Goal: Information Seeking & Learning: Learn about a topic

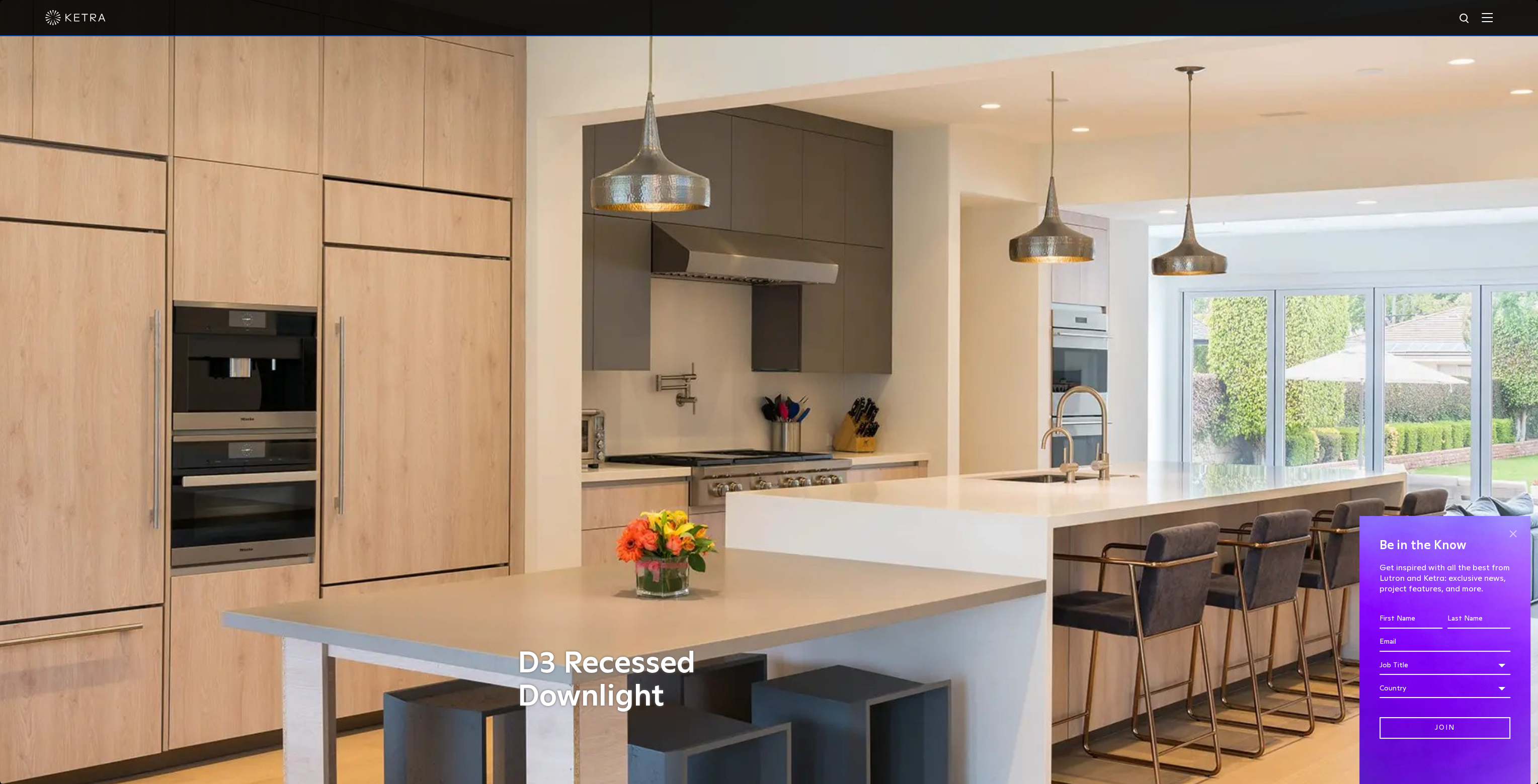
click at [1510, 536] on span at bounding box center [1513, 533] width 15 height 15
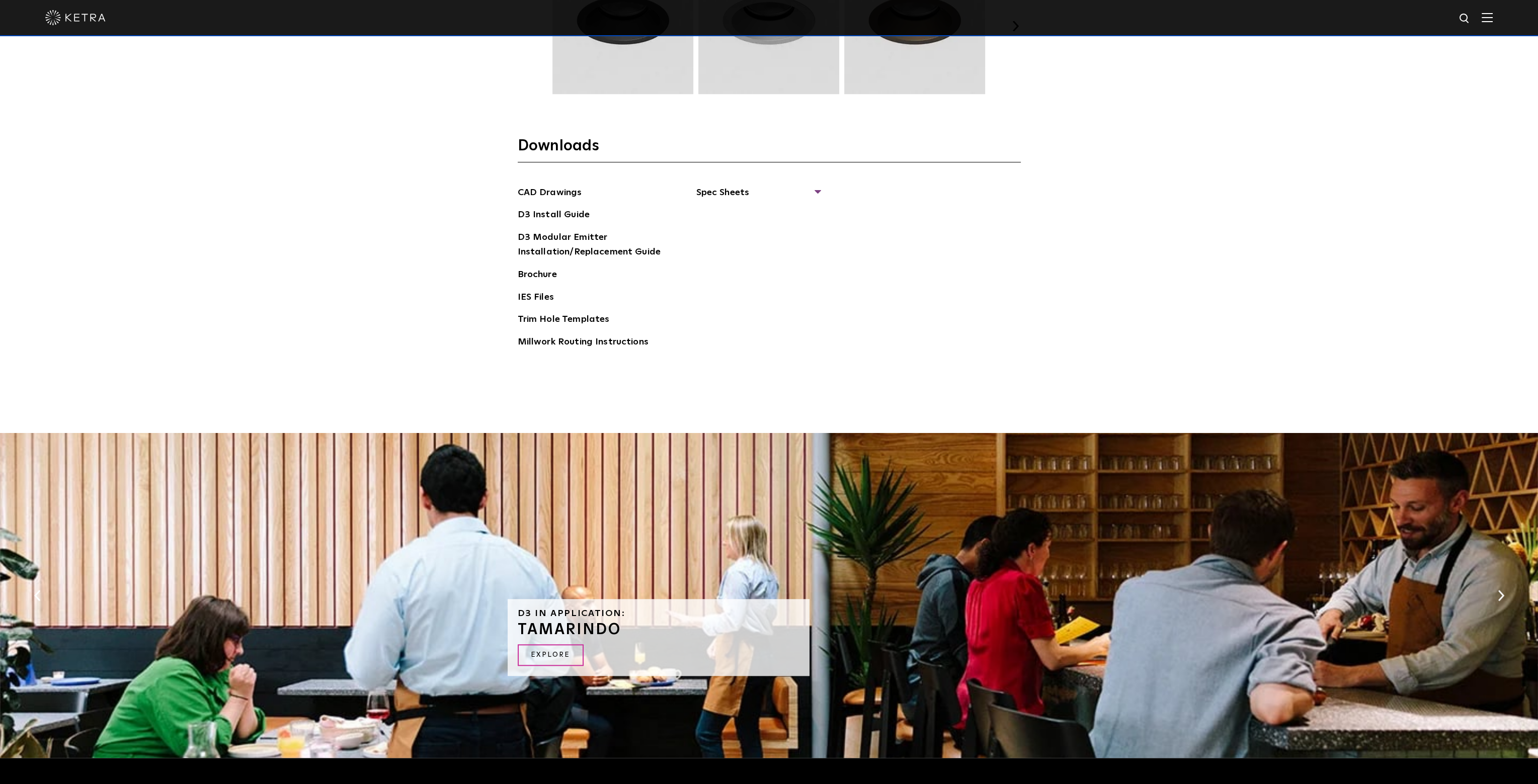
scroll to position [2153, 0]
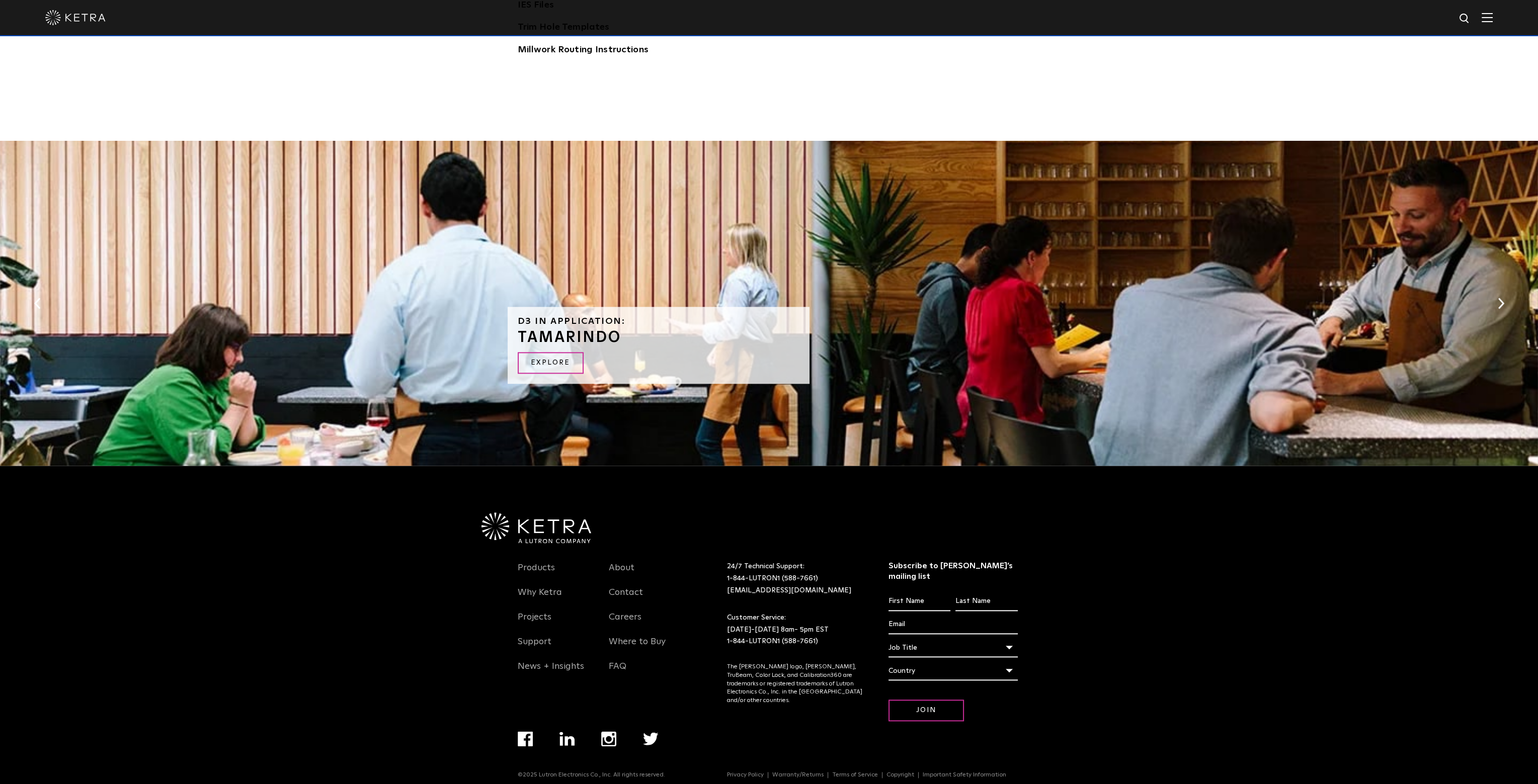
click at [68, 15] on img at bounding box center [75, 17] width 61 height 15
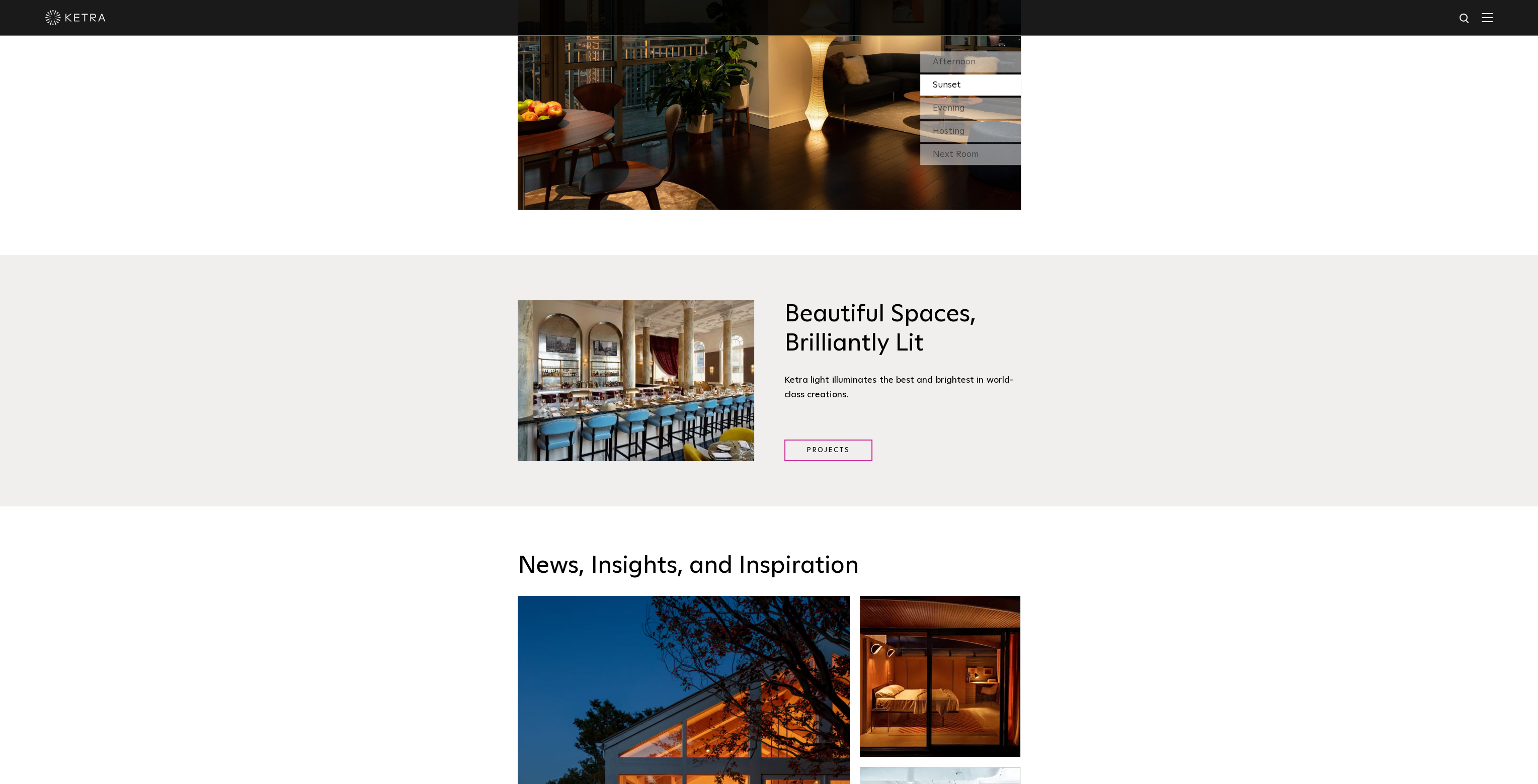
scroll to position [1459, 0]
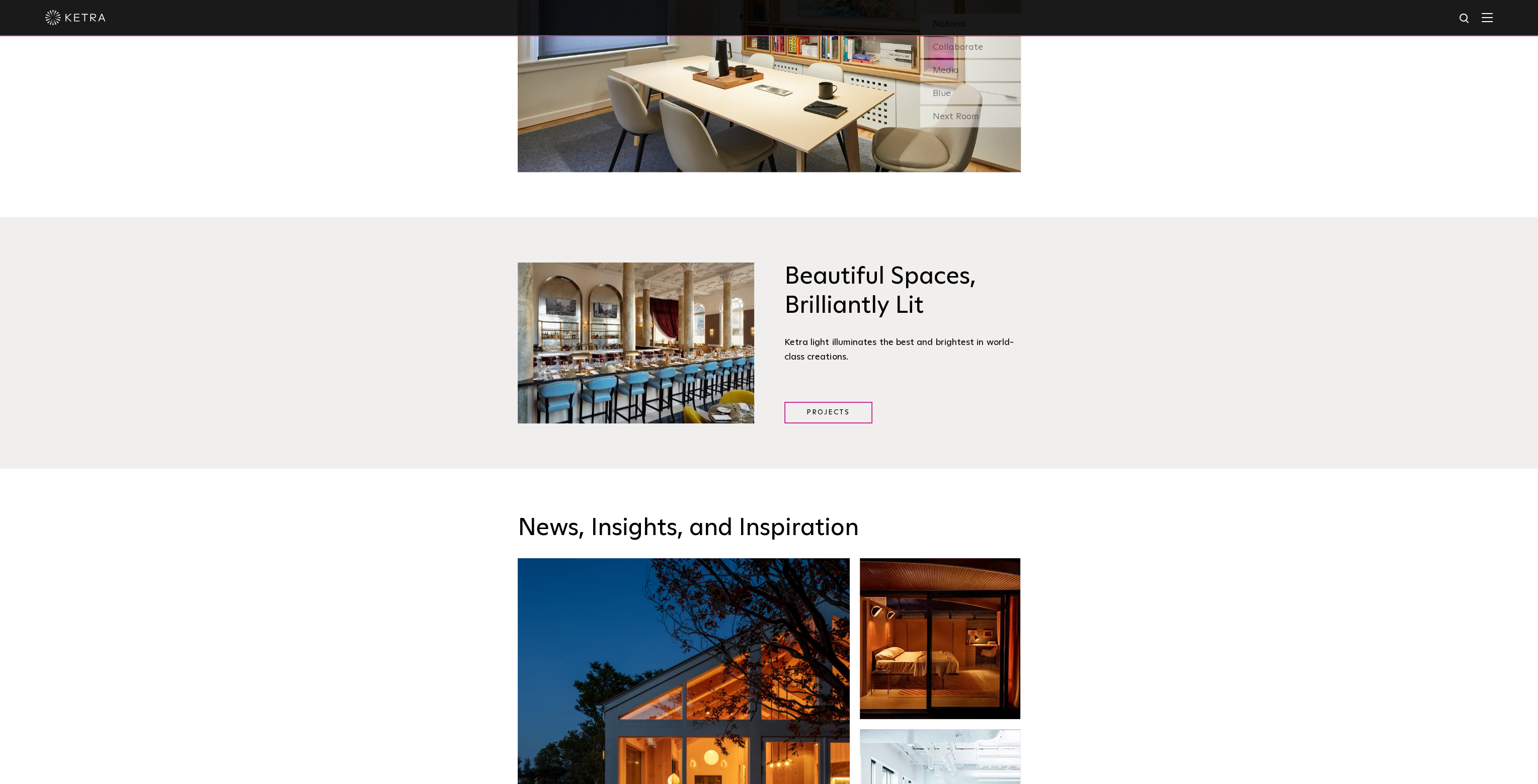
click at [1492, 23] on div at bounding box center [769, 17] width 1447 height 35
click at [1493, 19] on img at bounding box center [1488, 17] width 11 height 10
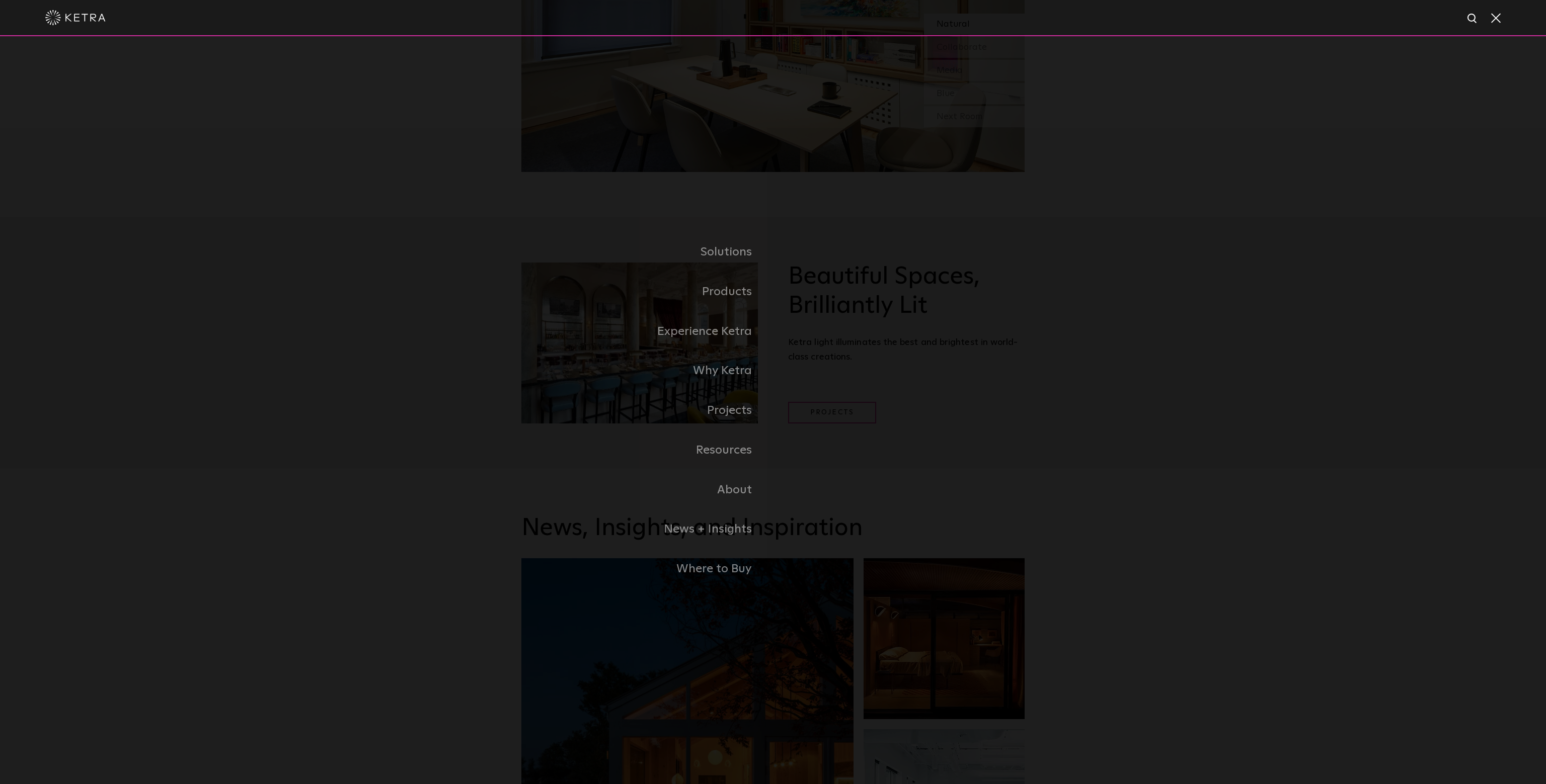
click at [1309, 361] on div "Solutions Commercial Residential Products Commercial Products Residential Produ…" at bounding box center [773, 410] width 1546 height 749
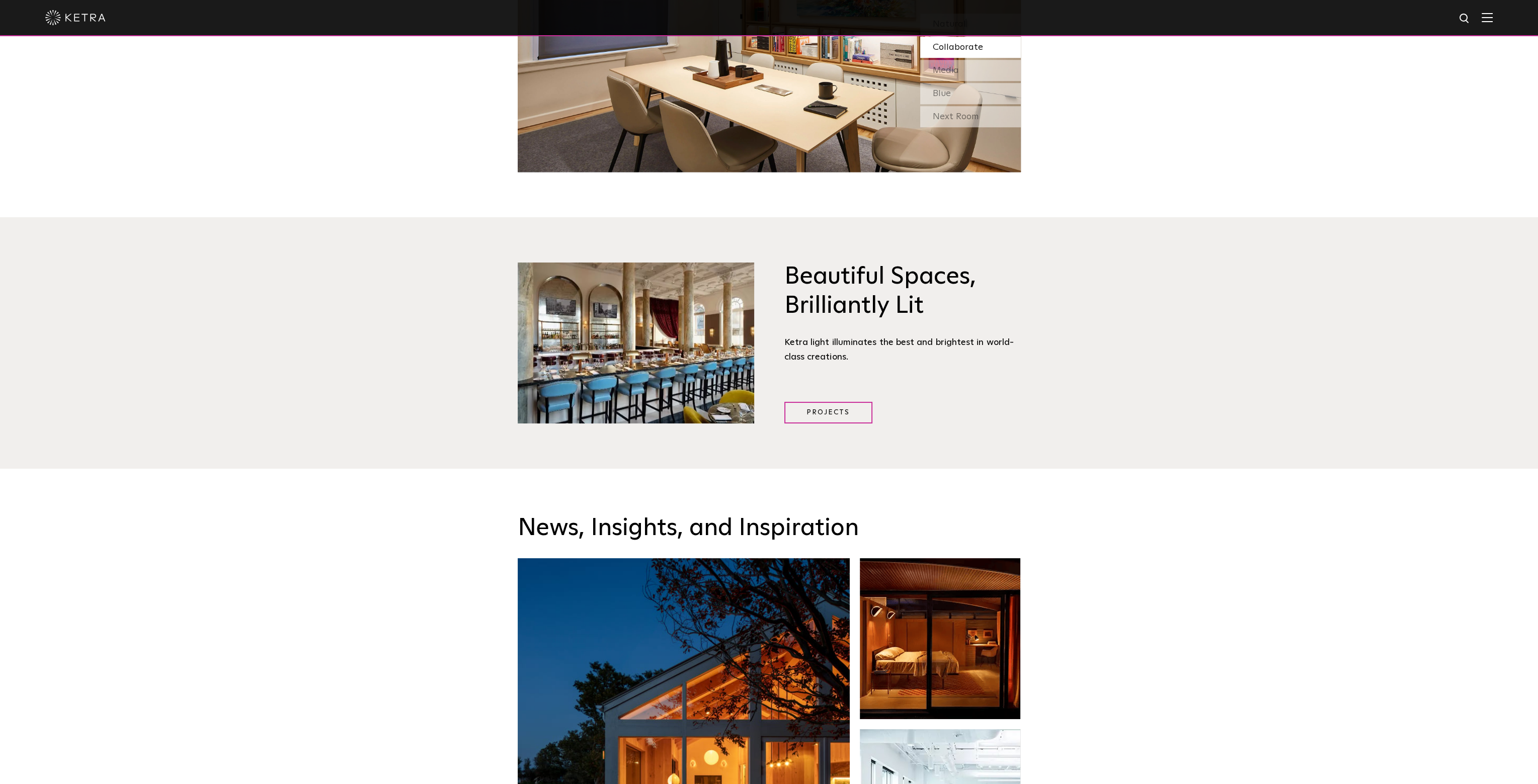
scroll to position [1861, 0]
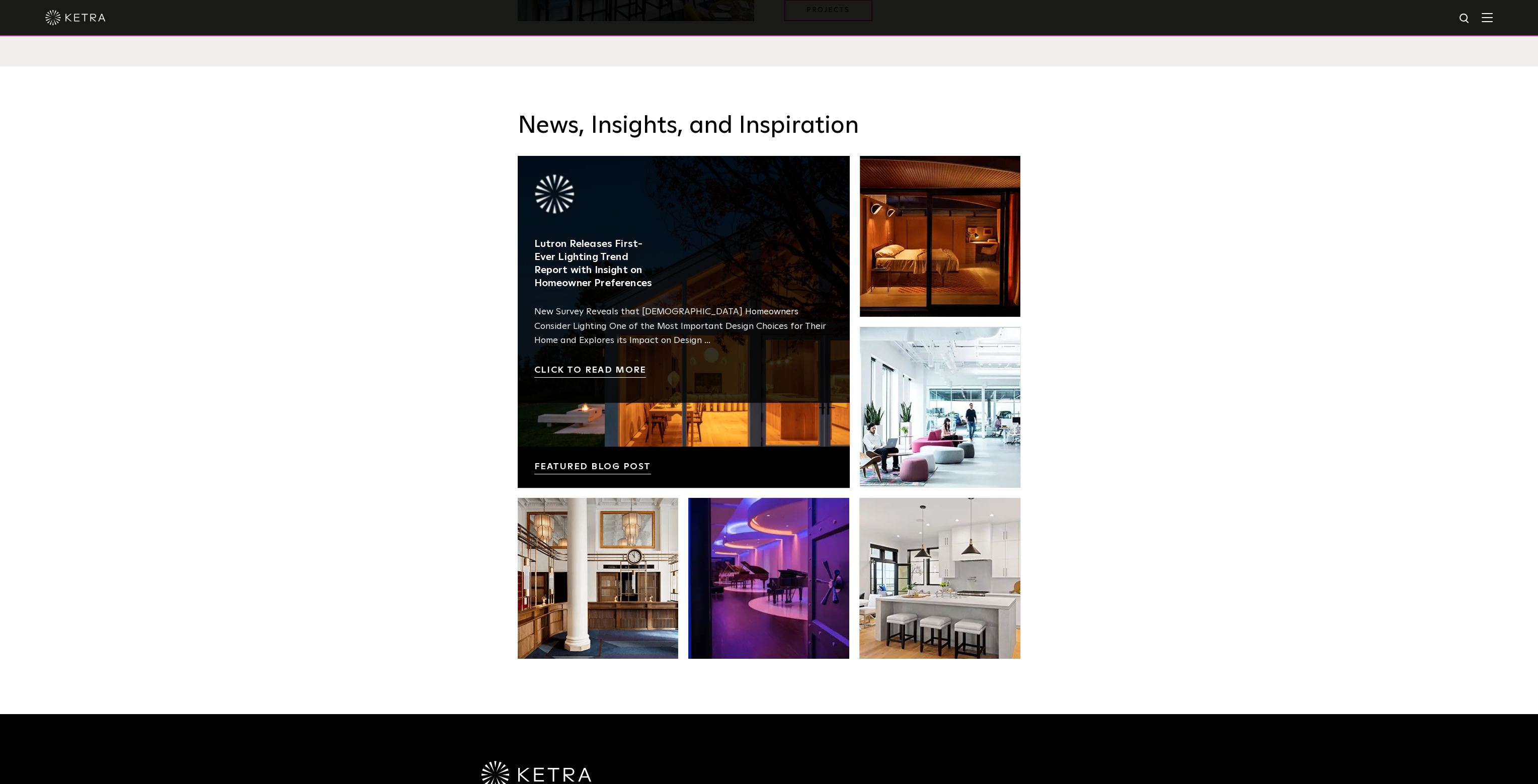
click at [745, 209] on link at bounding box center [683, 322] width 332 height 332
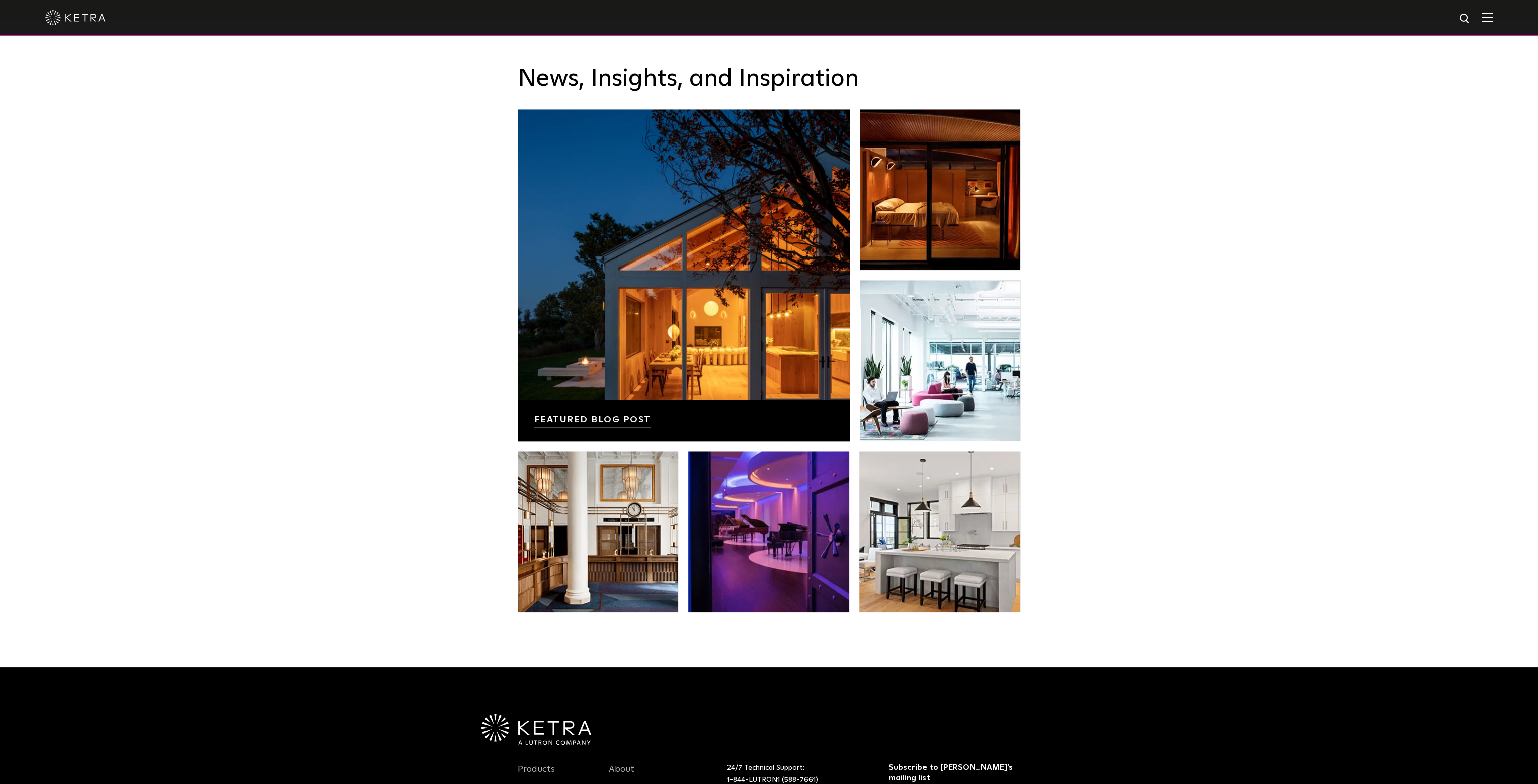
scroll to position [2102, 0]
